Goal: Task Accomplishment & Management: Manage account settings

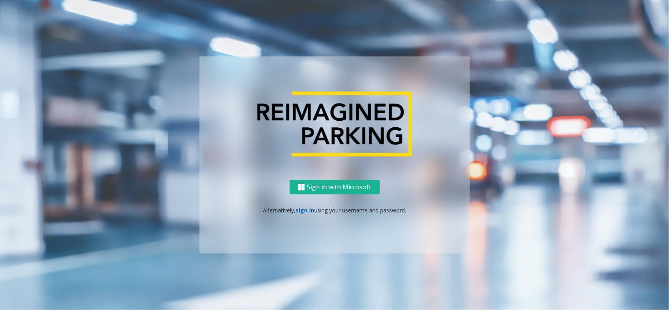
click at [306, 209] on link "sign in" at bounding box center [305, 210] width 19 height 7
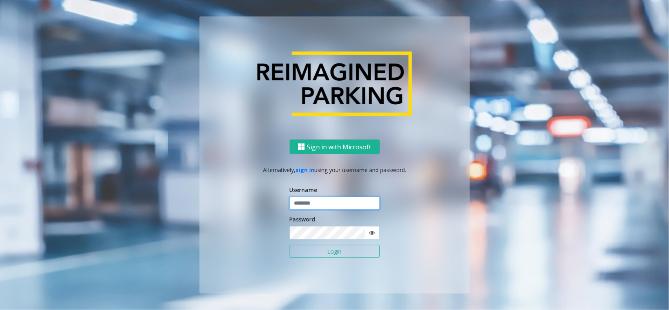
click at [334, 201] on input "text" at bounding box center [335, 203] width 90 height 13
type input "*"
type input "*********"
click at [290, 245] on button "Login" at bounding box center [335, 251] width 90 height 13
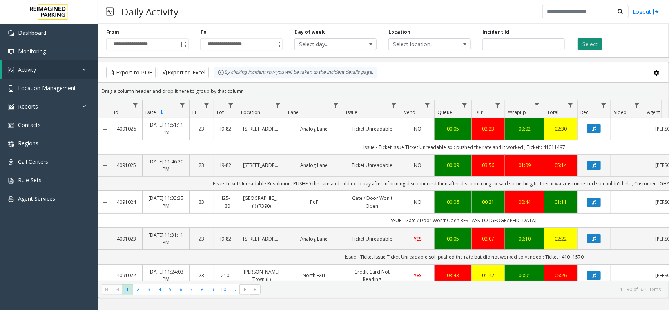
click at [595, 44] on button "Select" at bounding box center [590, 44] width 25 height 12
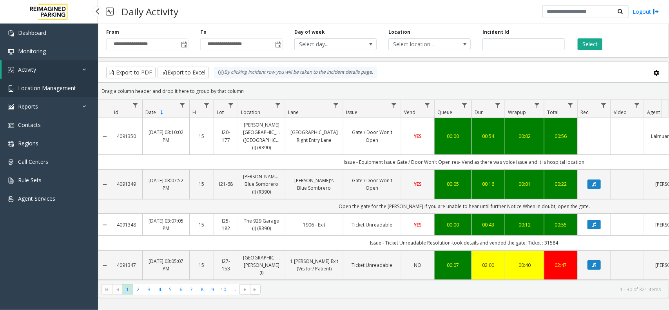
click at [48, 87] on span "Location Management" at bounding box center [47, 87] width 58 height 7
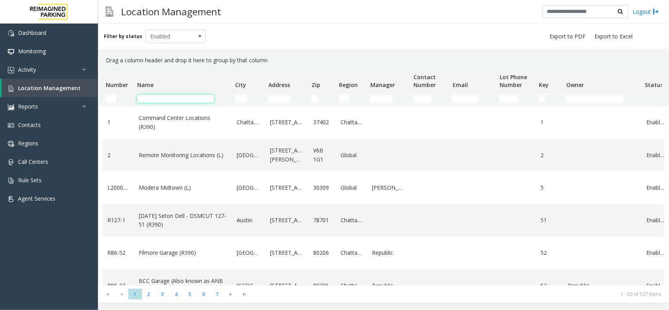
click at [145, 99] on input "Name Filter" at bounding box center [175, 99] width 77 height 8
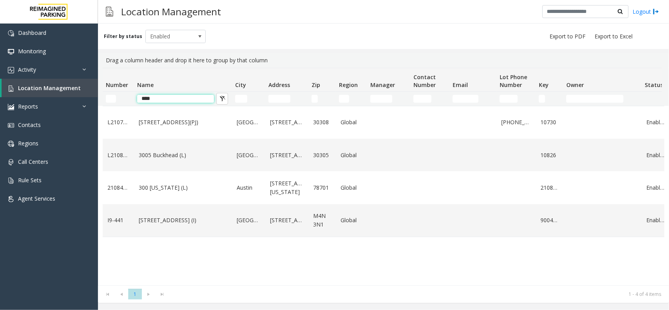
type input "*****"
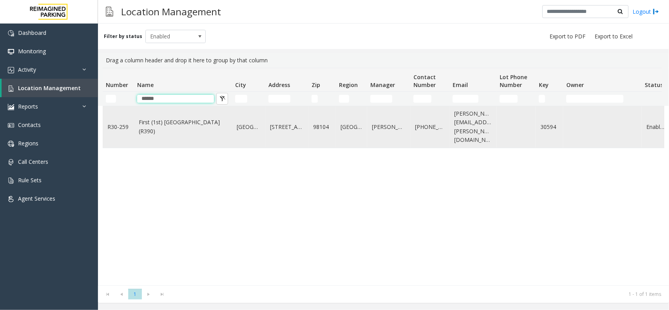
type input "*****"
click at [156, 130] on link "First (1st) Hill Medical Pavilion (R390)" at bounding box center [183, 127] width 89 height 18
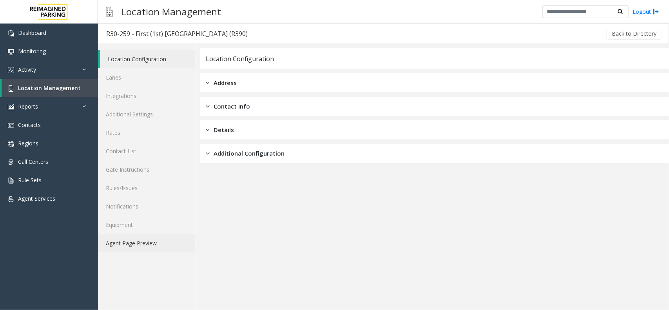
click at [153, 245] on link "Agent Page Preview" at bounding box center [147, 243] width 98 height 18
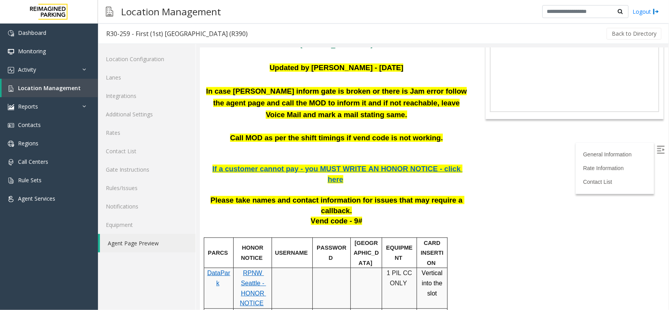
scroll to position [147, 0]
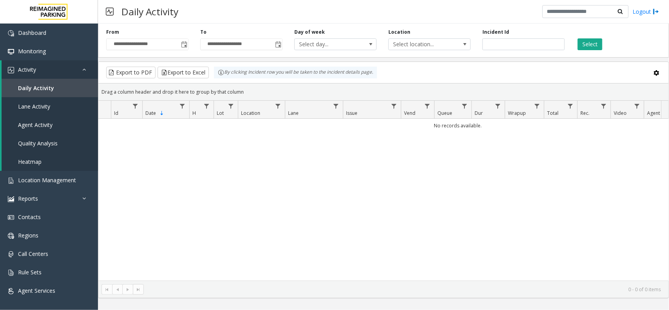
click at [598, 35] on div "Select" at bounding box center [618, 40] width 94 height 22
click at [592, 45] on button "Select" at bounding box center [590, 44] width 25 height 12
click at [185, 46] on span "Toggle popup" at bounding box center [184, 45] width 6 height 6
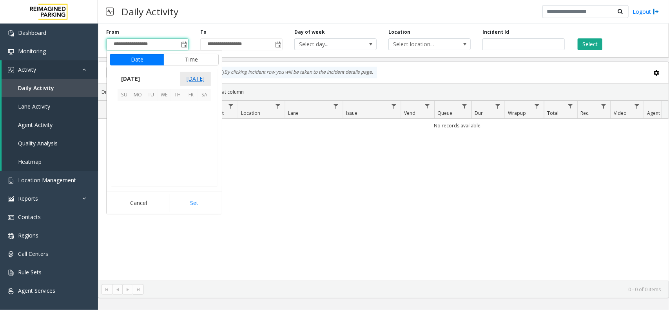
scroll to position [140698, 0]
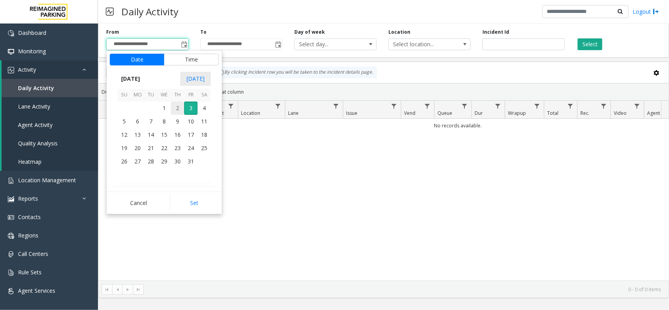
click at [181, 108] on span "2" at bounding box center [177, 108] width 13 height 13
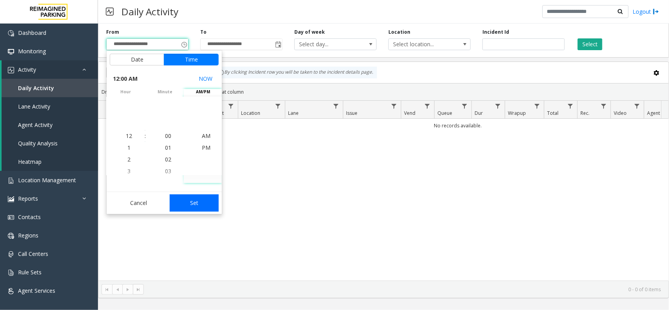
click at [188, 209] on button "Set" at bounding box center [194, 202] width 49 height 17
type input "**********"
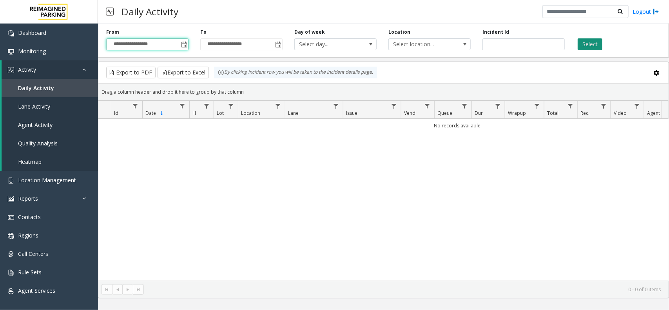
click at [595, 44] on button "Select" at bounding box center [590, 44] width 25 height 12
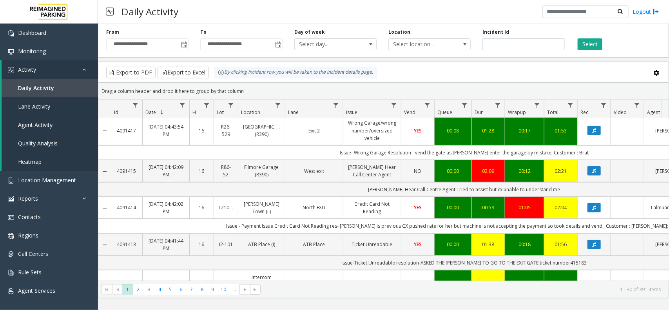
scroll to position [196, 0]
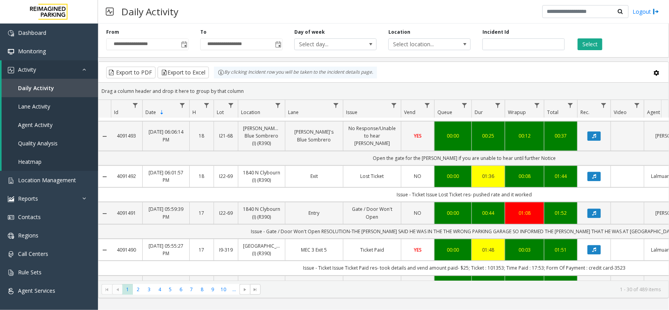
scroll to position [1016, 0]
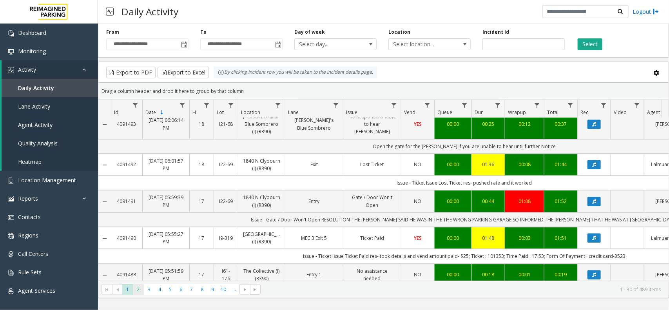
click at [138, 289] on span "2" at bounding box center [138, 289] width 11 height 11
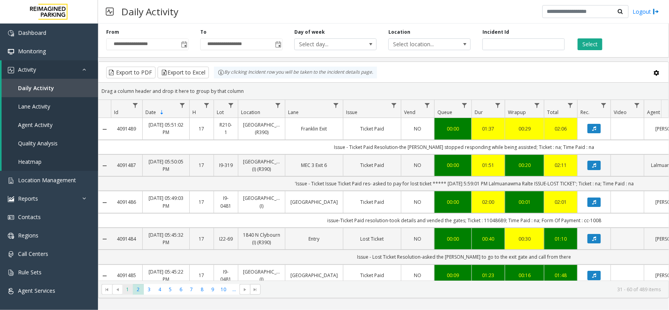
click at [128, 289] on span "1" at bounding box center [127, 289] width 11 height 11
